Goal: Book appointment/travel/reservation

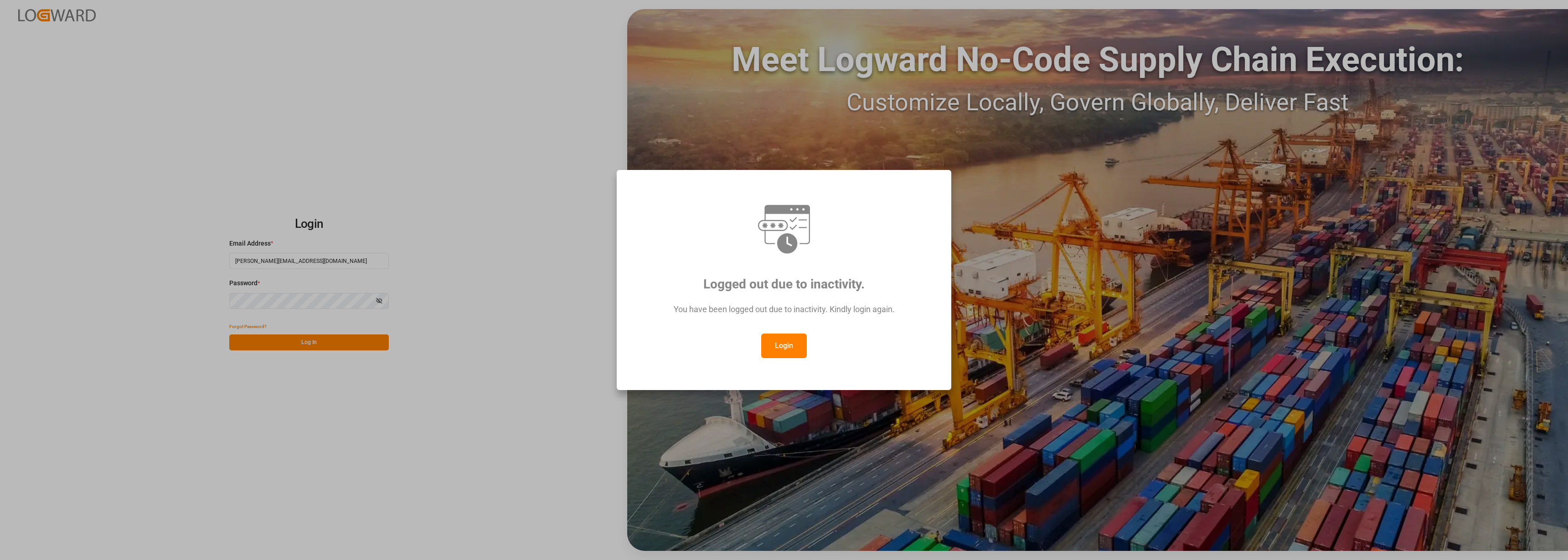
click at [785, 347] on button "Login" at bounding box center [784, 346] width 46 height 24
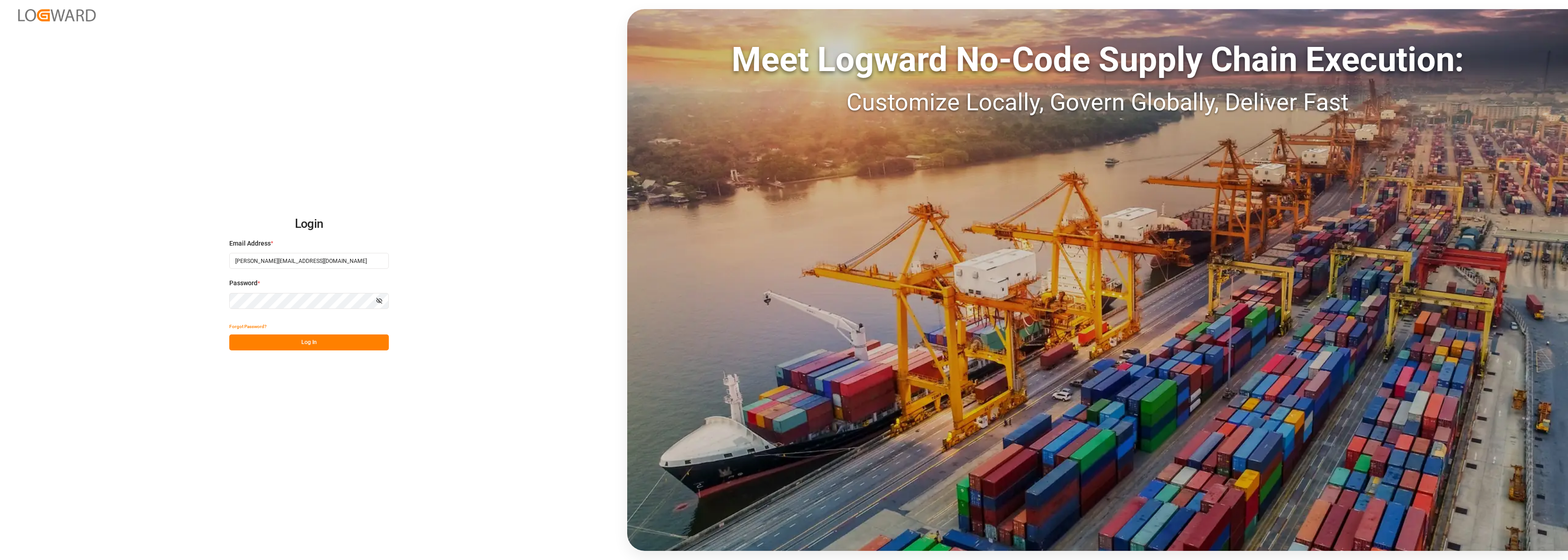
click at [301, 341] on button "Log In" at bounding box center [309, 342] width 159 height 16
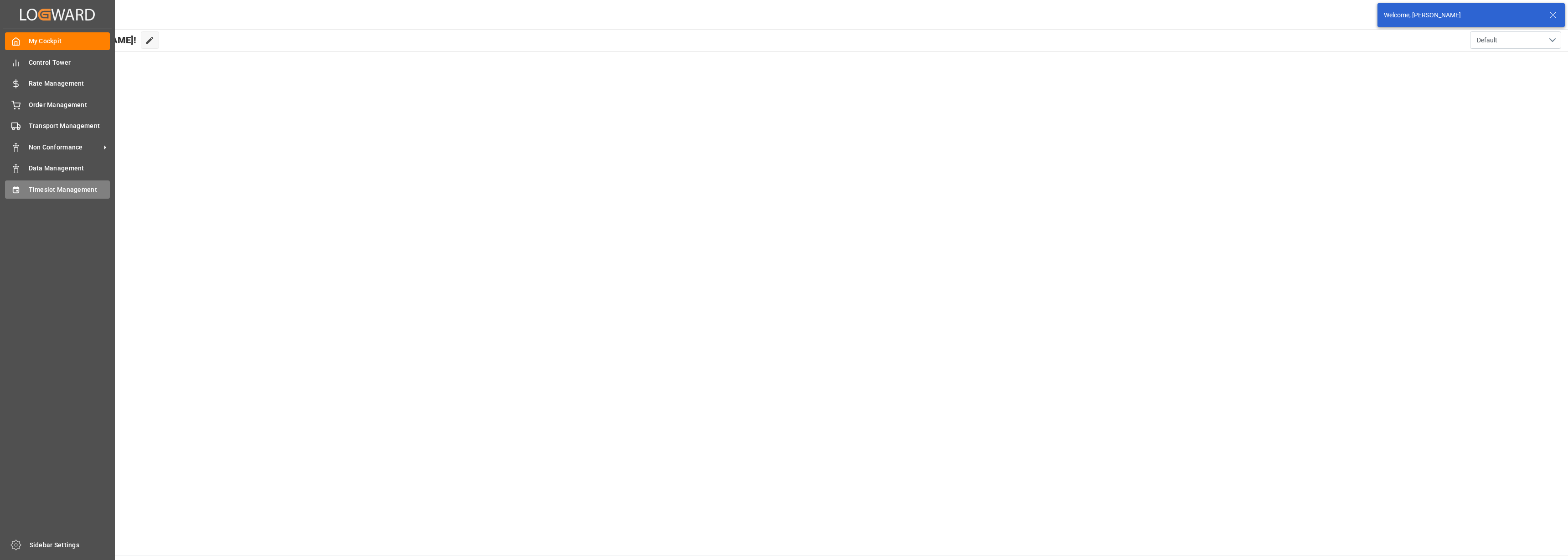
click at [45, 188] on span "Timeslot Management" at bounding box center [70, 189] width 82 height 9
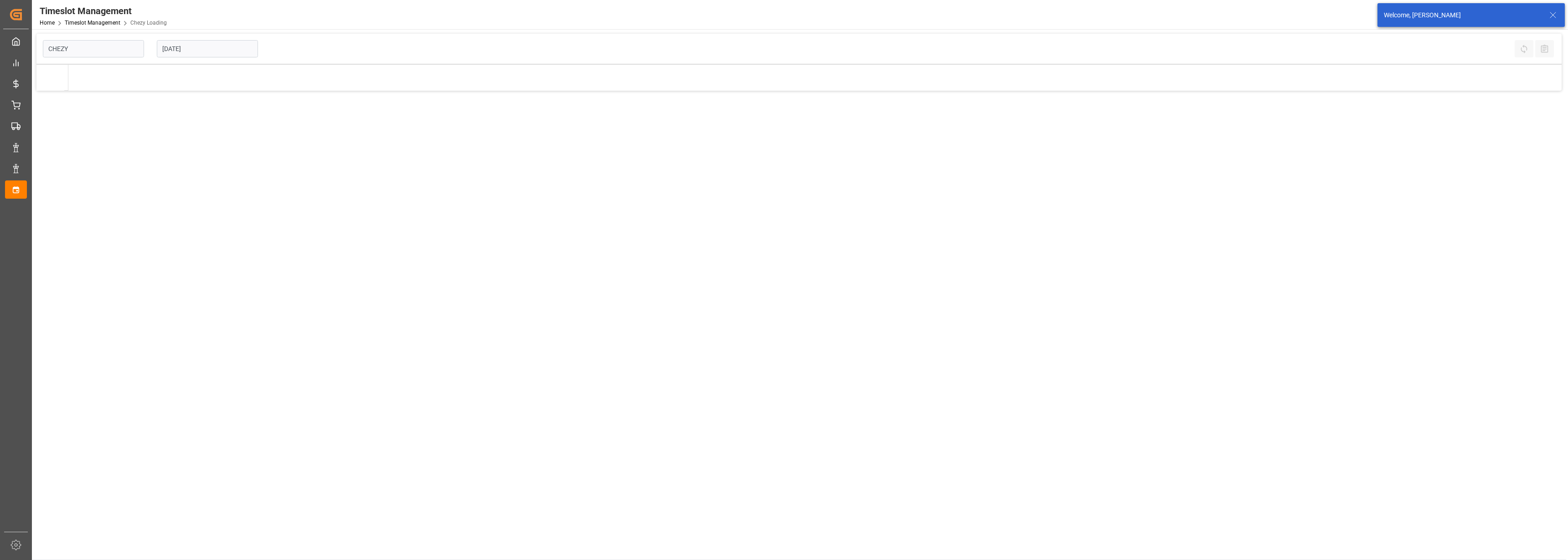
type input "Chezy Loading"
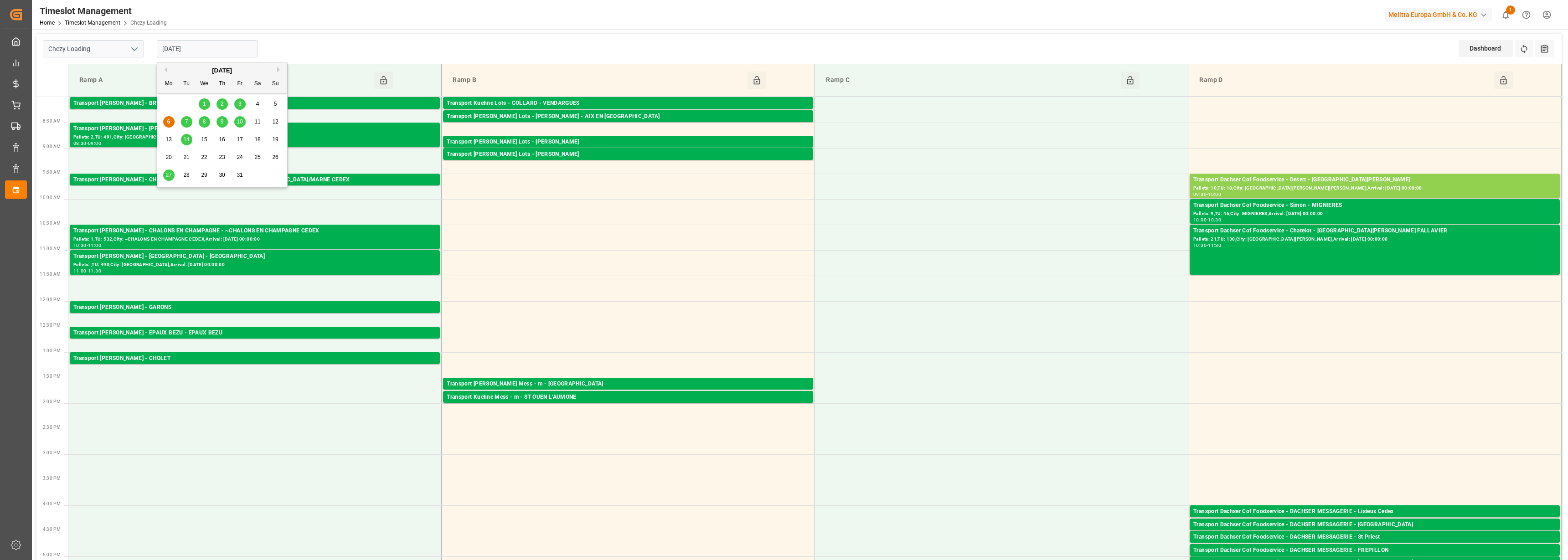
click at [201, 53] on input "[DATE]" at bounding box center [207, 49] width 101 height 18
click at [186, 122] on span "7" at bounding box center [186, 122] width 3 height 6
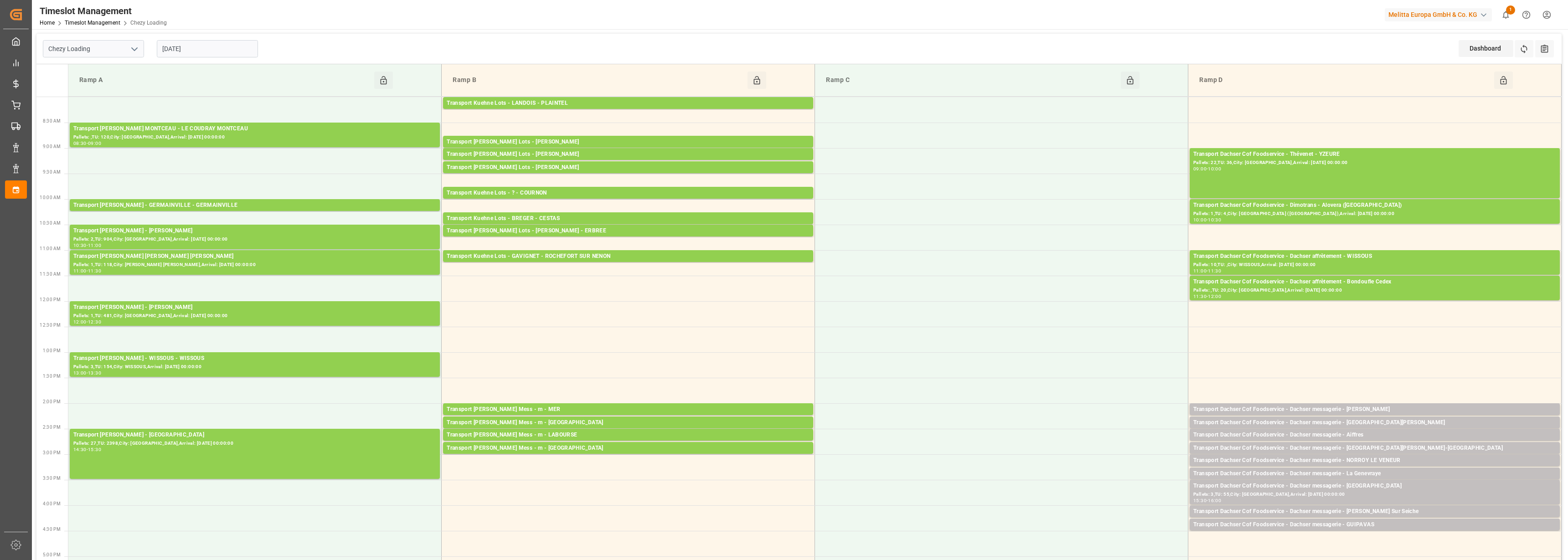
click at [203, 51] on input "[DATE]" at bounding box center [207, 49] width 101 height 18
click at [208, 121] on div "8" at bounding box center [205, 122] width 11 height 11
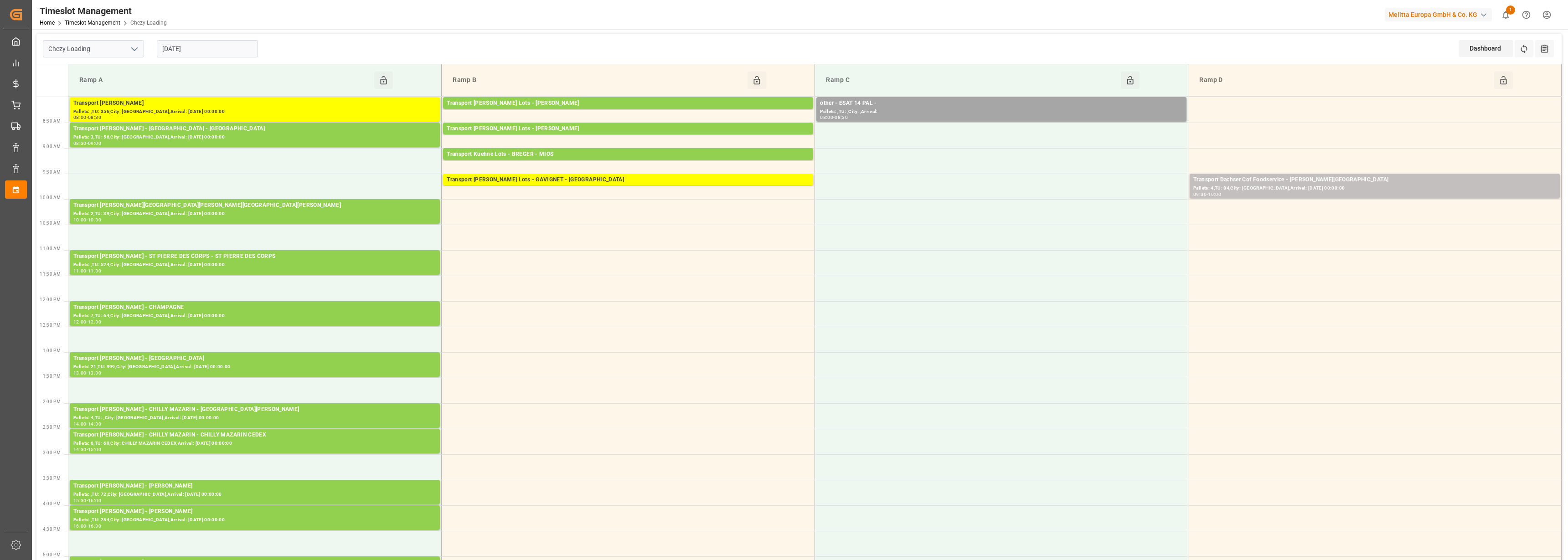
click at [206, 50] on input "[DATE]" at bounding box center [207, 49] width 101 height 18
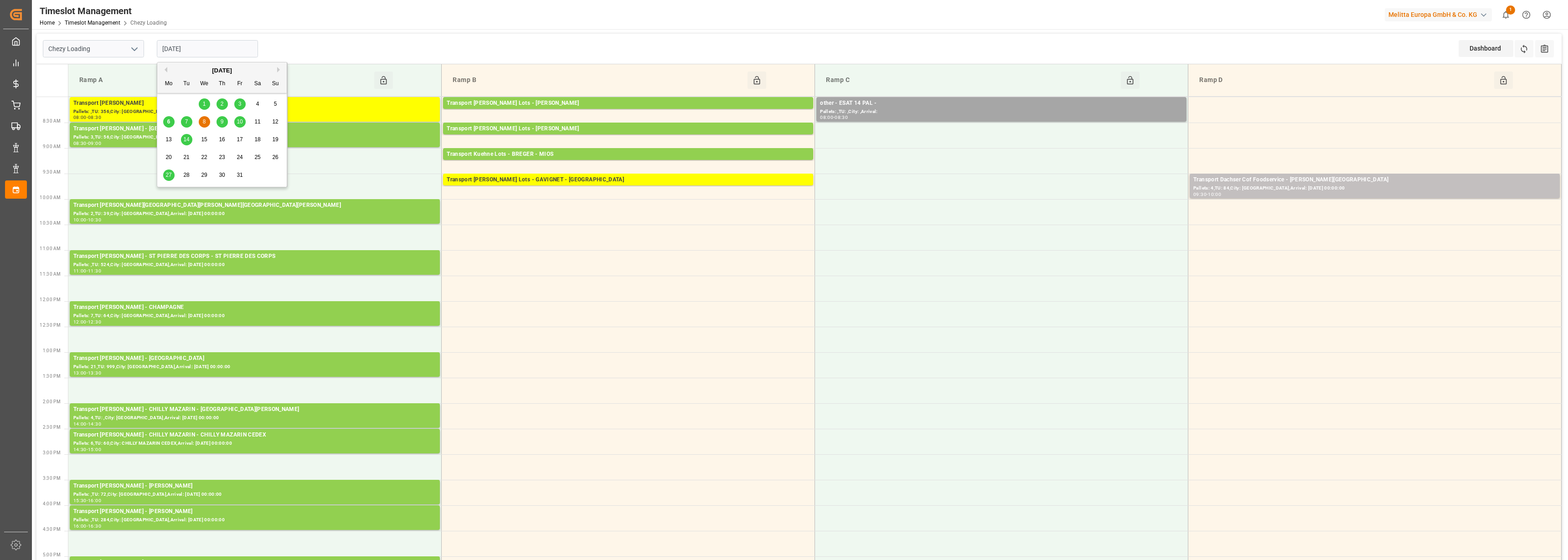
click at [224, 121] on div "9" at bounding box center [222, 122] width 11 height 11
type input "[DATE]"
